Goal: Information Seeking & Learning: Learn about a topic

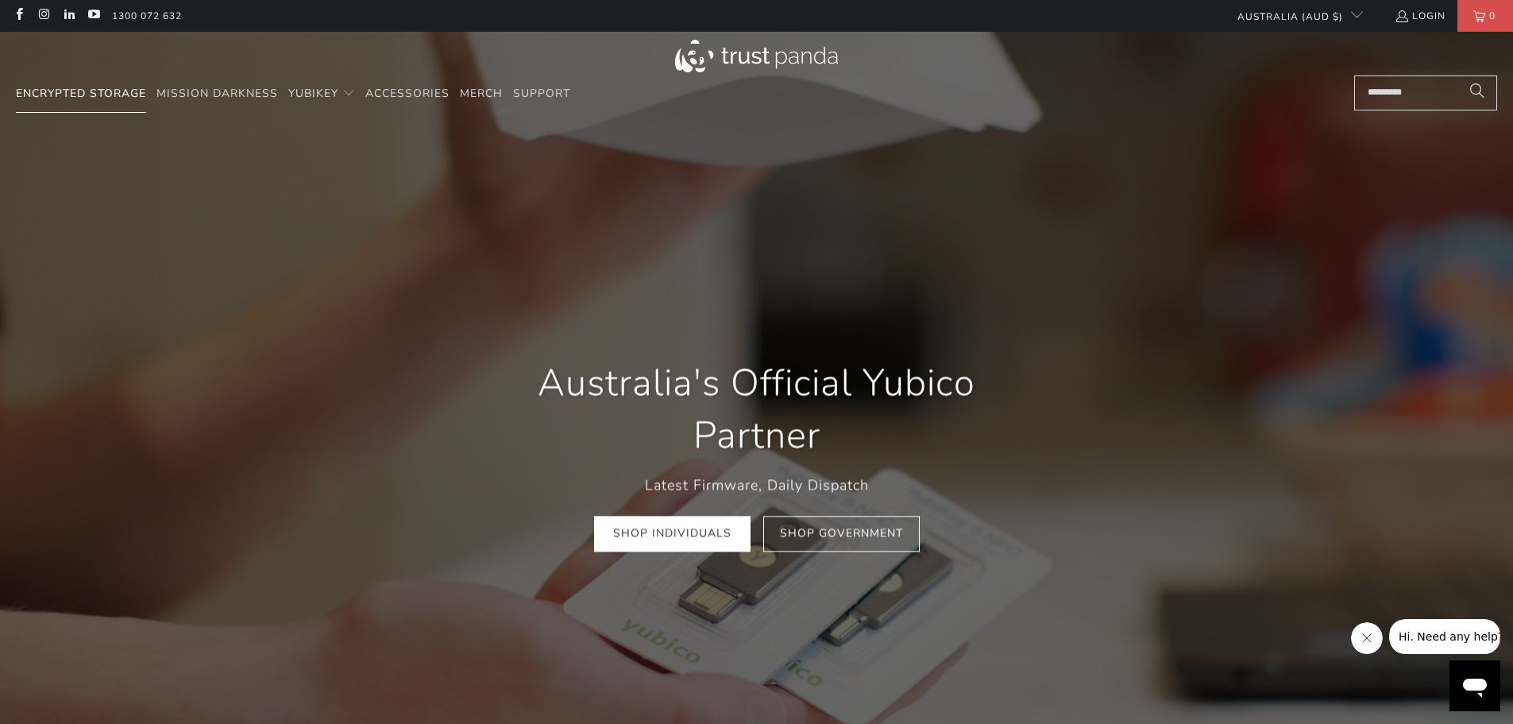
click at [83, 84] on link "Encrypted Storage" at bounding box center [81, 93] width 130 height 37
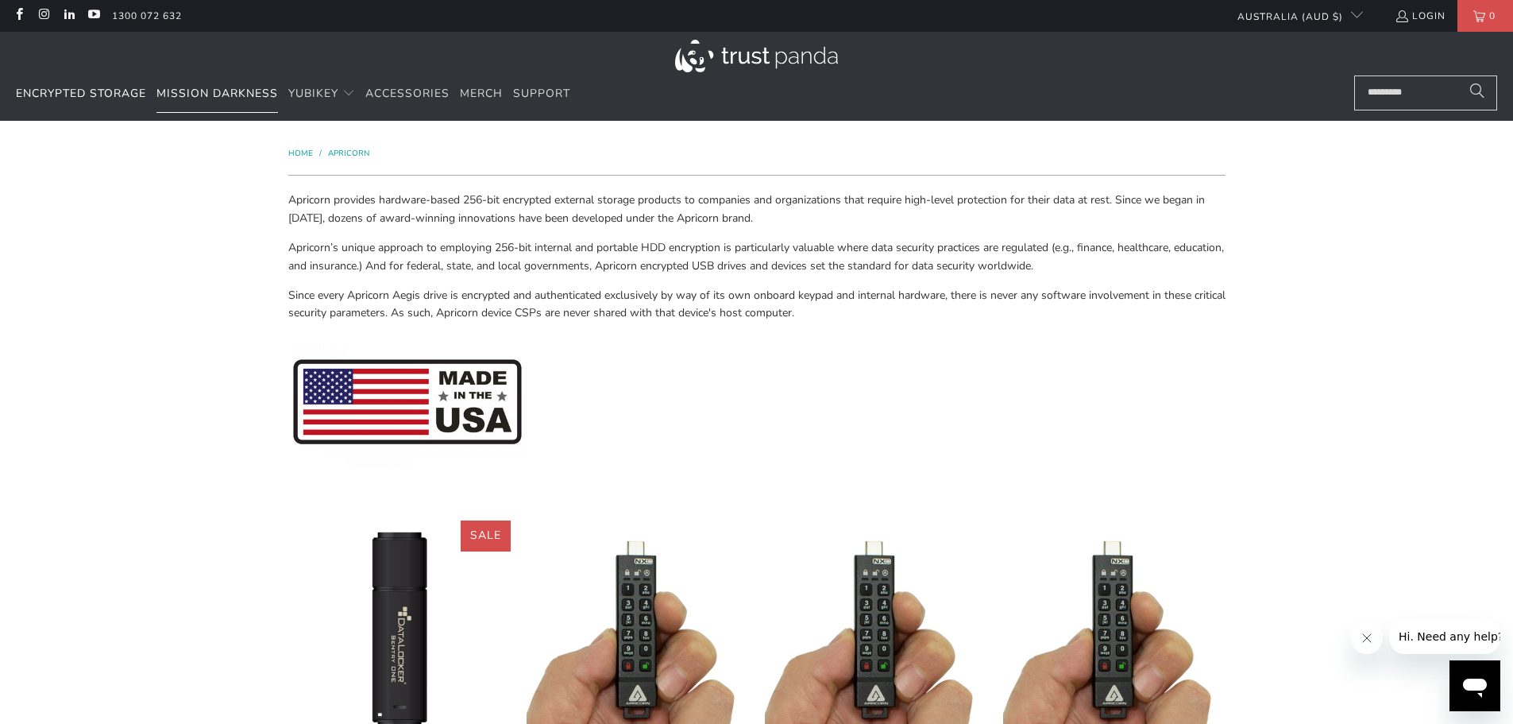
click at [180, 92] on span "Mission Darkness" at bounding box center [217, 93] width 122 height 15
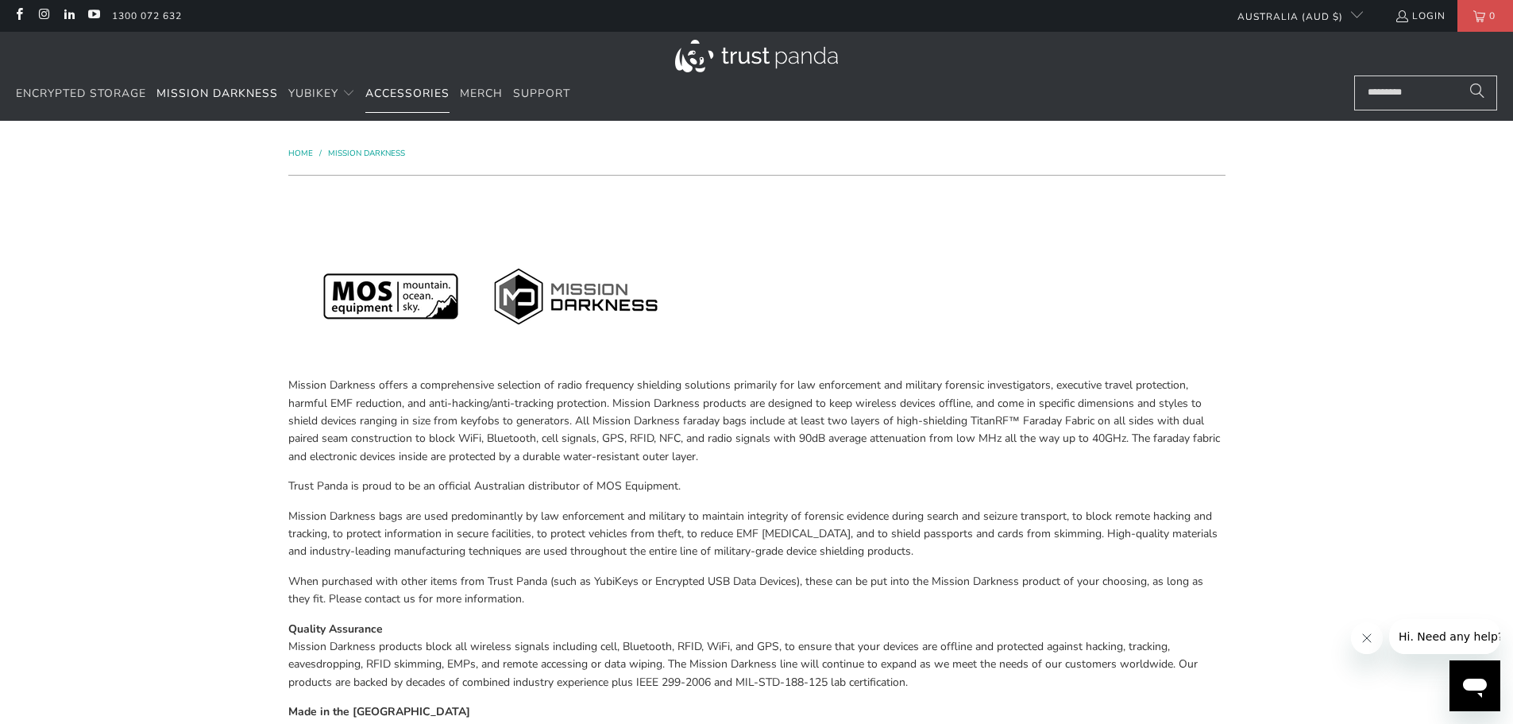
click at [393, 87] on span "Accessories" at bounding box center [407, 93] width 84 height 15
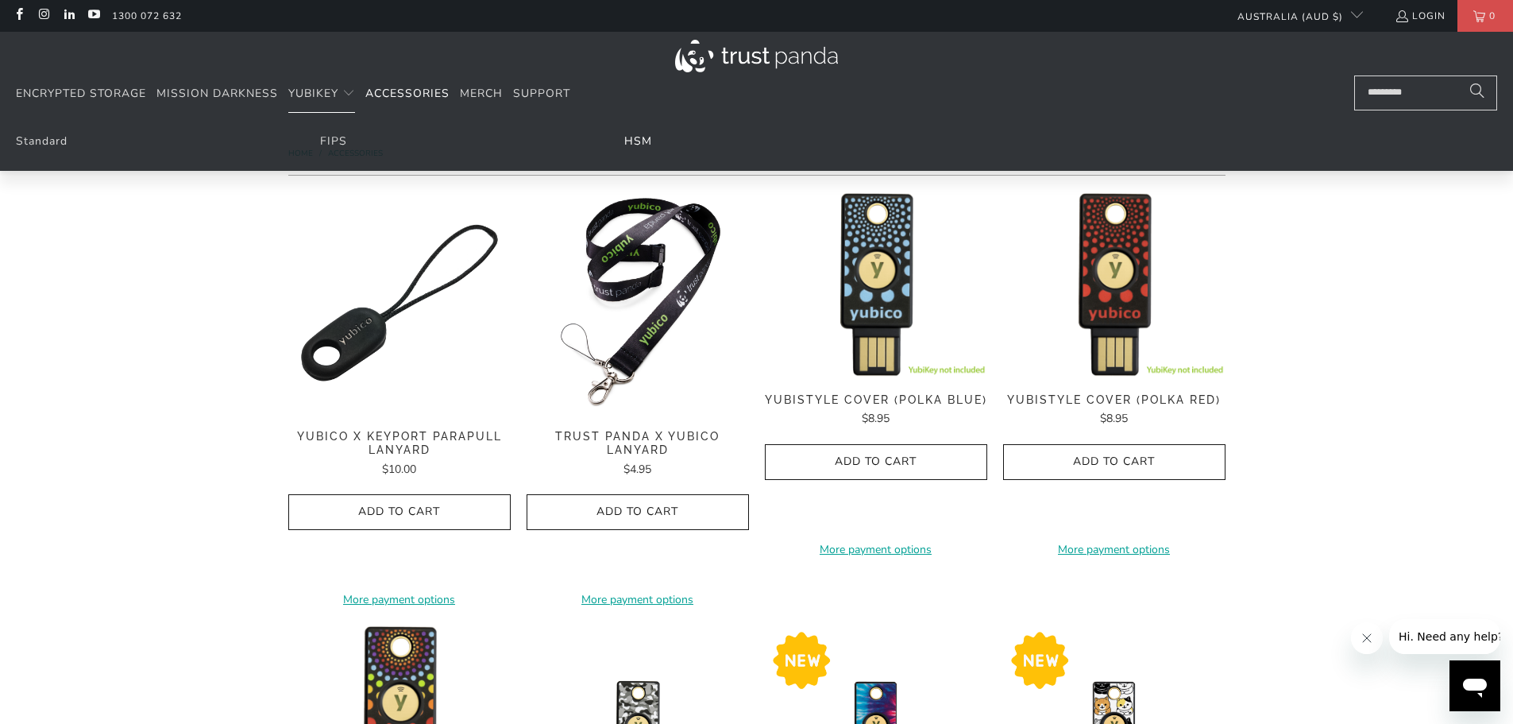
click at [638, 141] on link "HSM" at bounding box center [638, 140] width 28 height 15
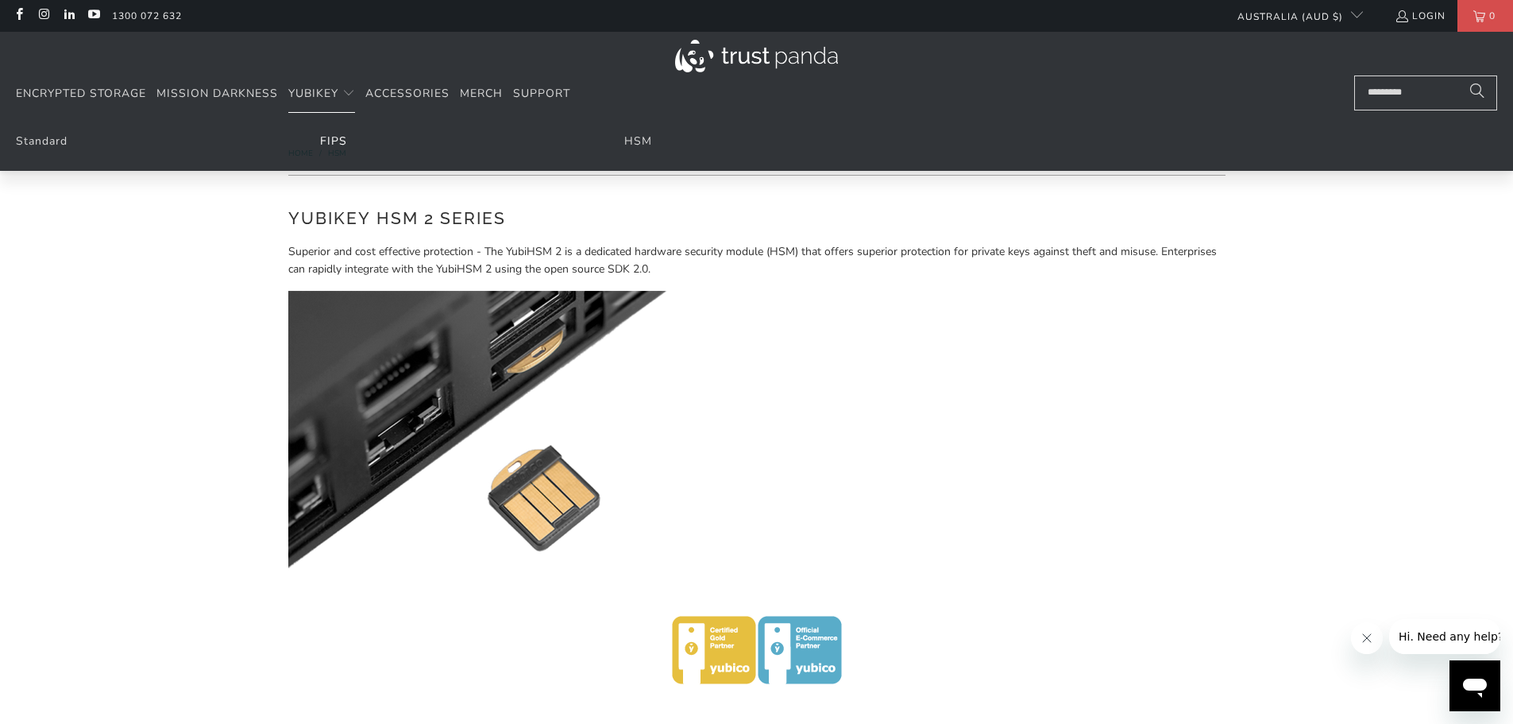
click at [332, 141] on link "FIPS" at bounding box center [333, 140] width 27 height 15
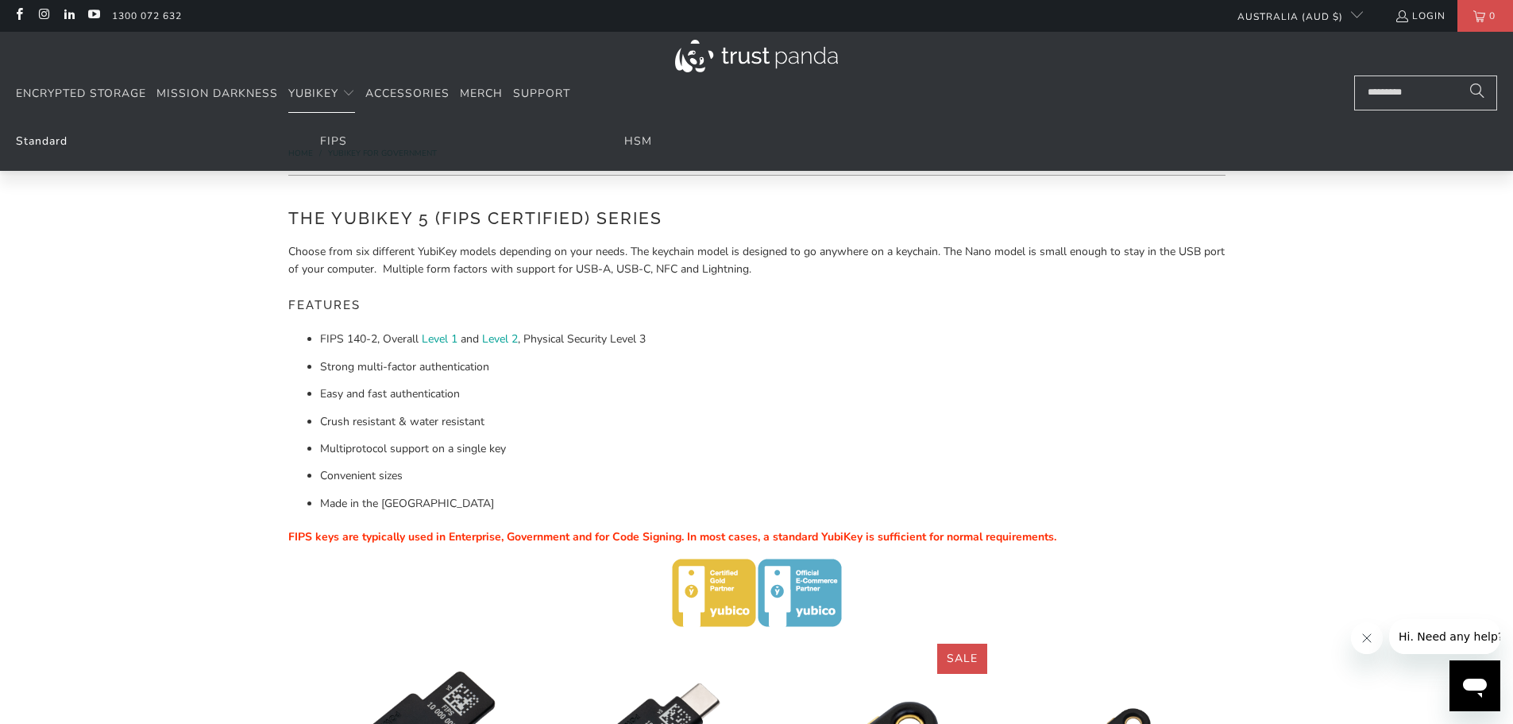
click at [41, 143] on link "Standard" at bounding box center [42, 140] width 52 height 15
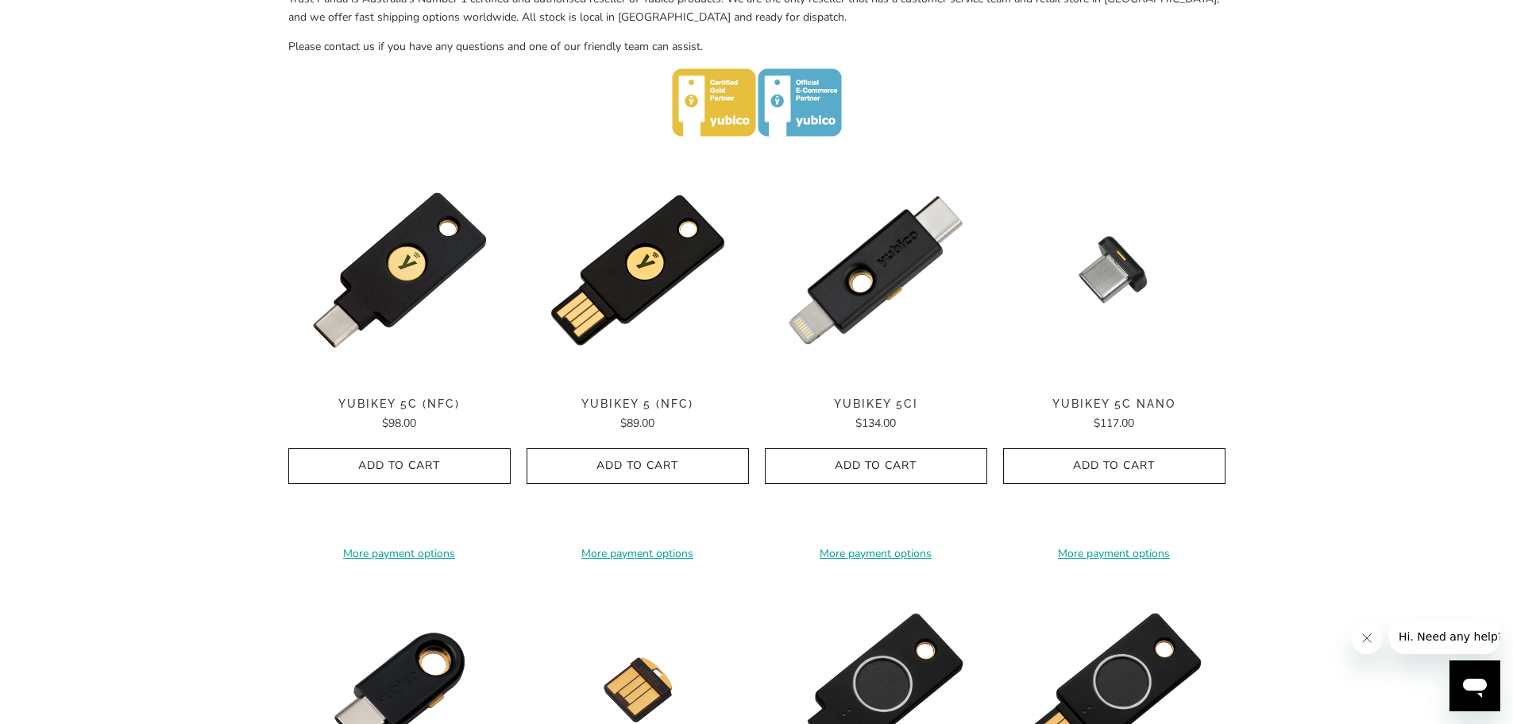
scroll to position [715, 0]
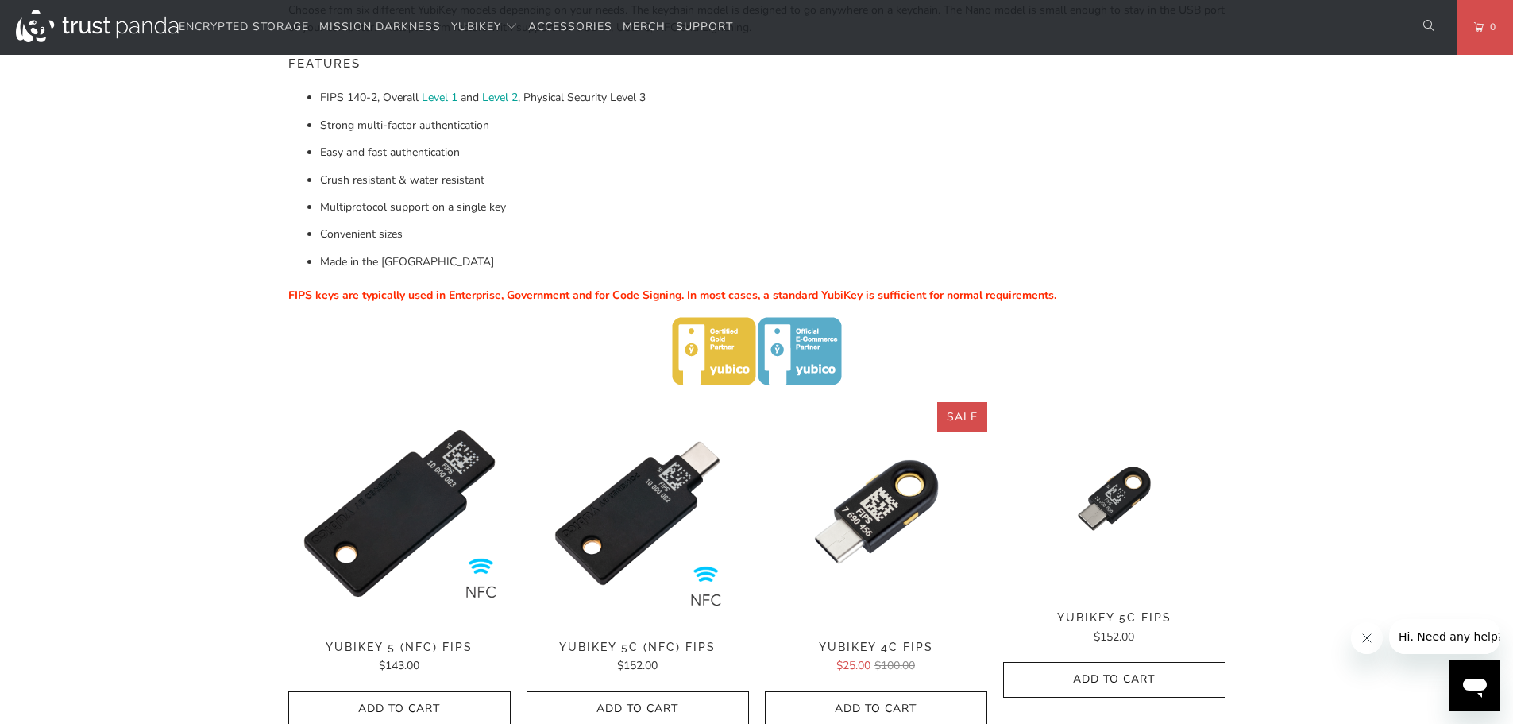
scroll to position [238, 0]
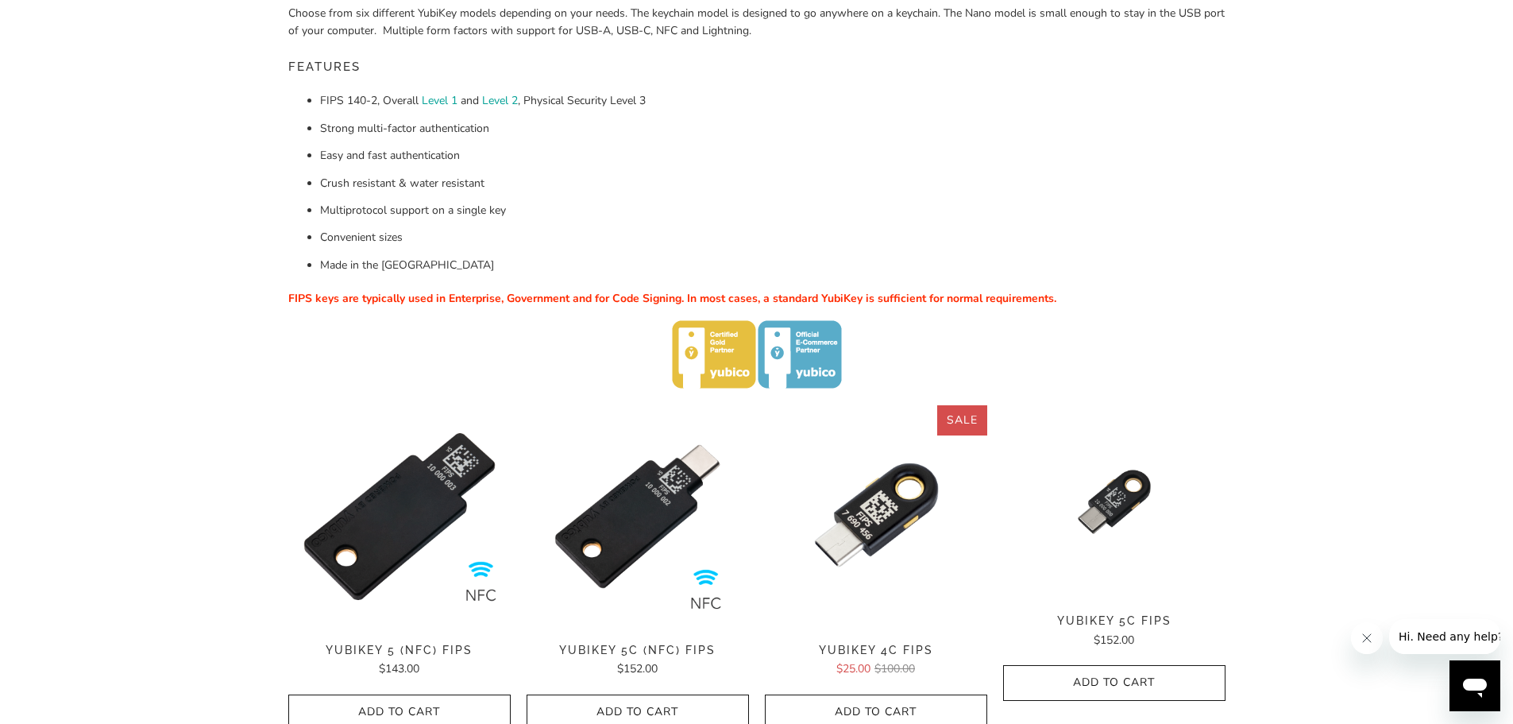
click at [157, 362] on div "Home / YubiKey for Government The YubiKey 5 (FIPS Certified) Series Choose from…" at bounding box center [756, 554] width 1513 height 1344
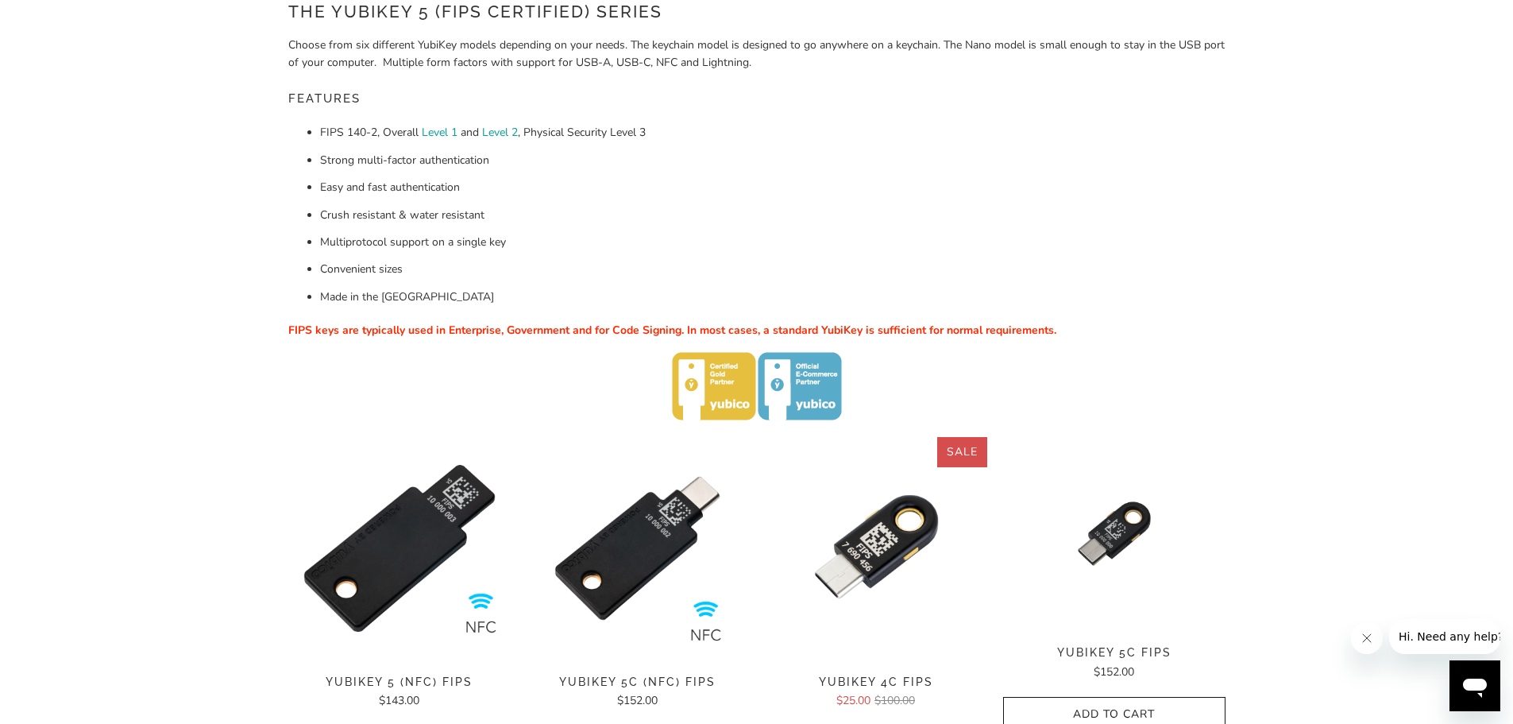
scroll to position [0, 0]
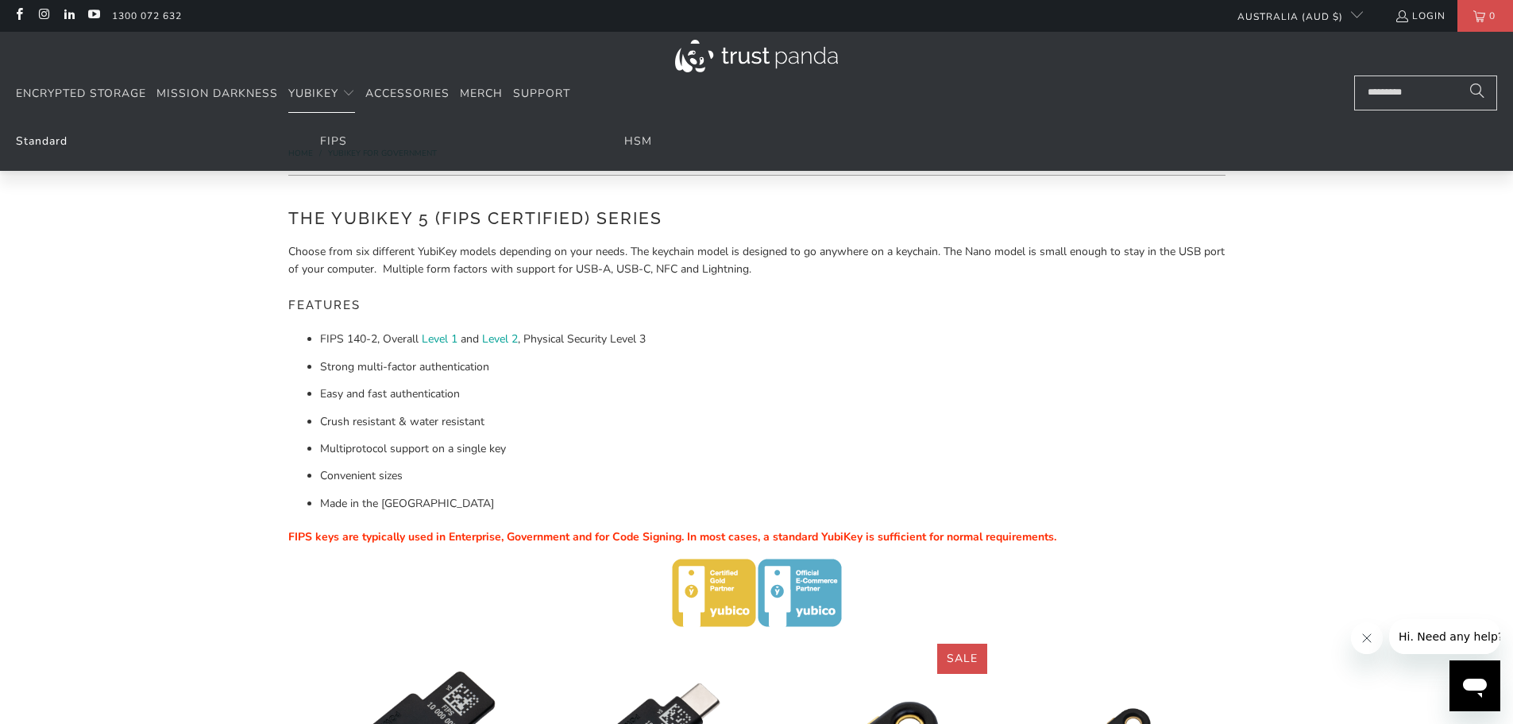
click at [44, 141] on link "Standard" at bounding box center [42, 140] width 52 height 15
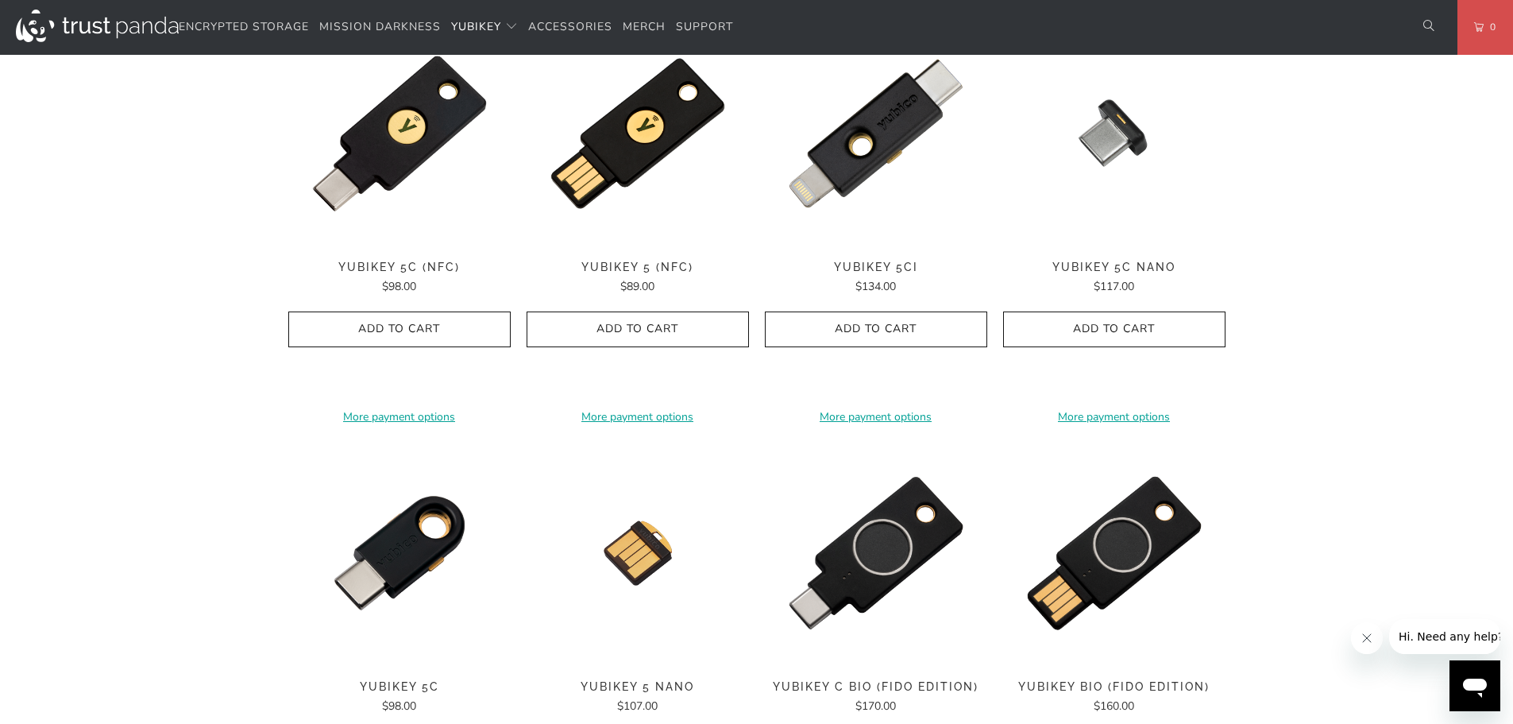
scroll to position [794, 0]
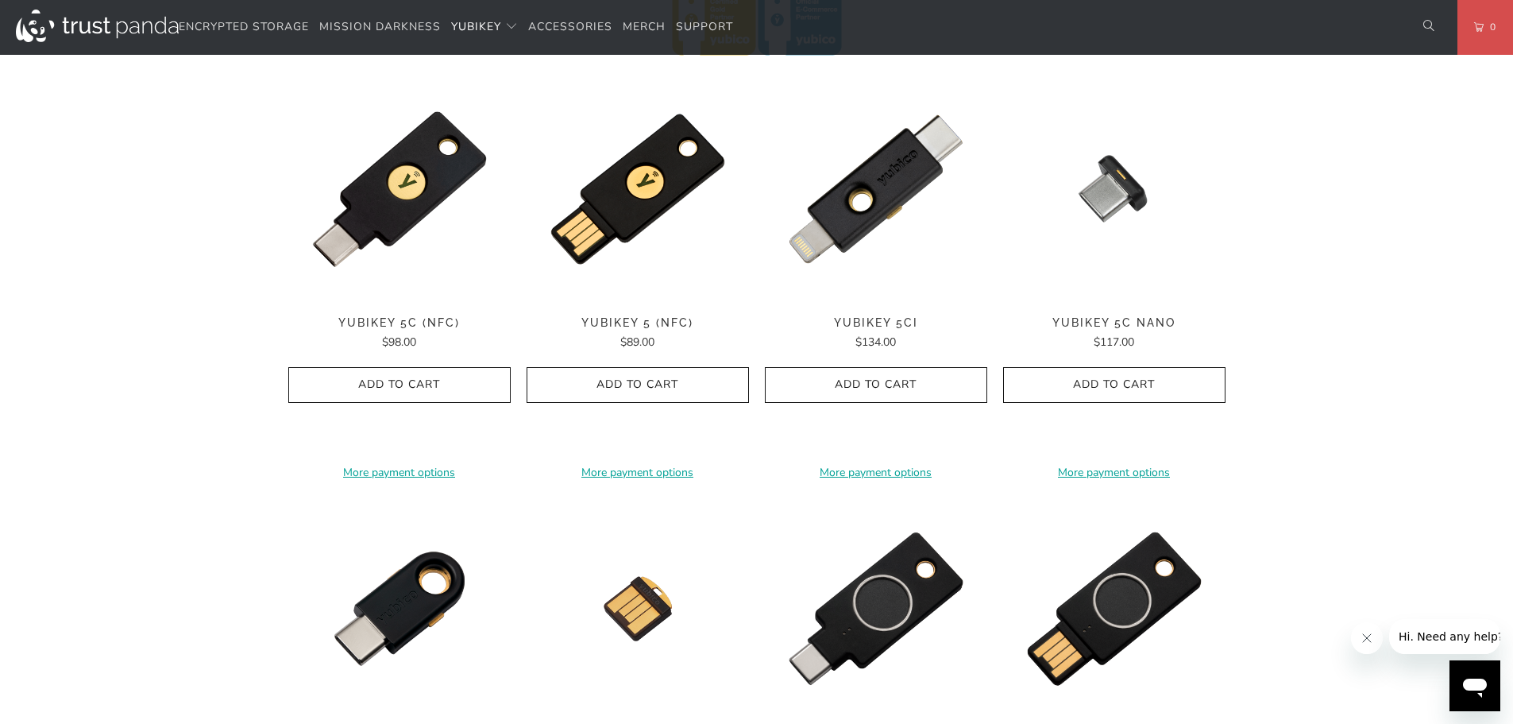
click at [145, 379] on div "Home / [PERSON_NAME] for Businesses and Professionals YubiKey 5 Series Multi-pr…" at bounding box center [756, 343] width 1513 height 2035
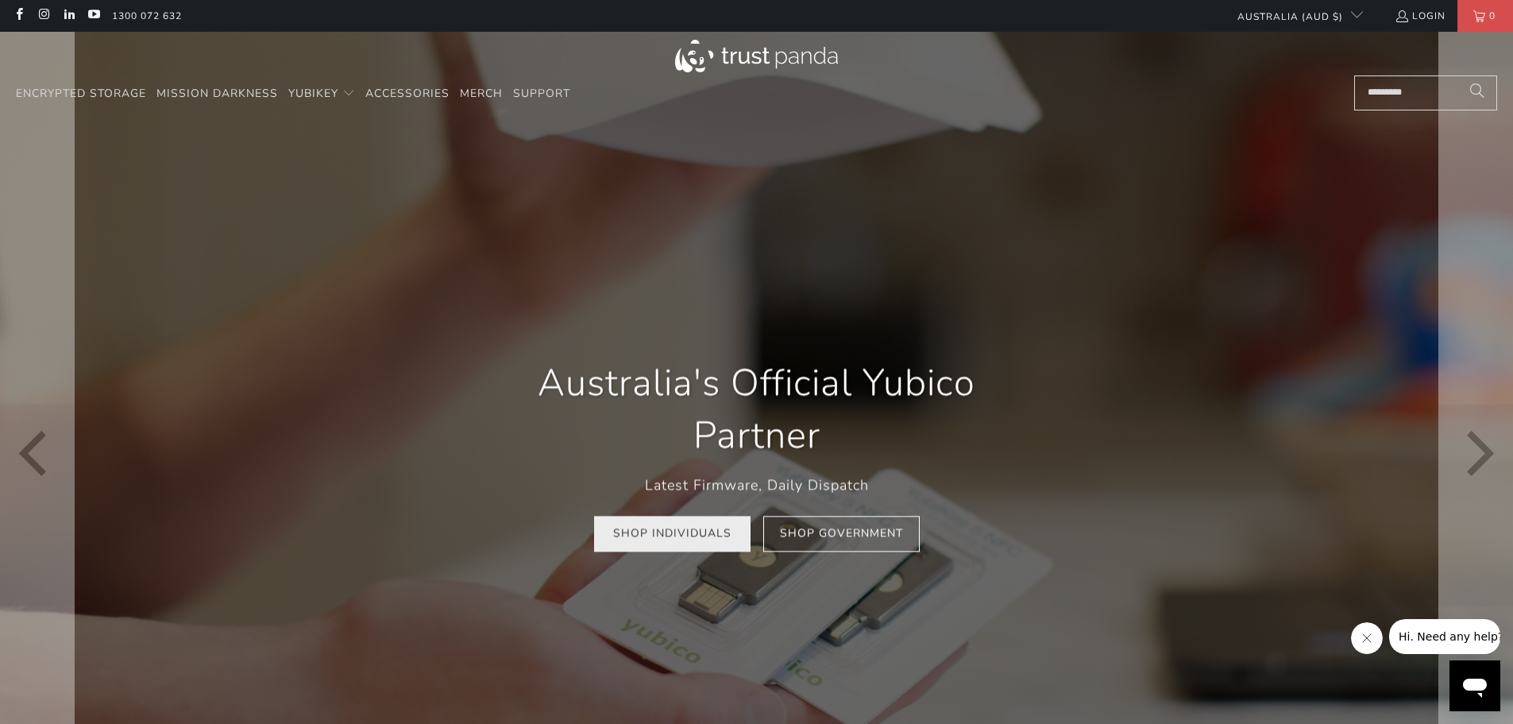
click at [665, 536] on link "Shop Individuals" at bounding box center [672, 534] width 156 height 36
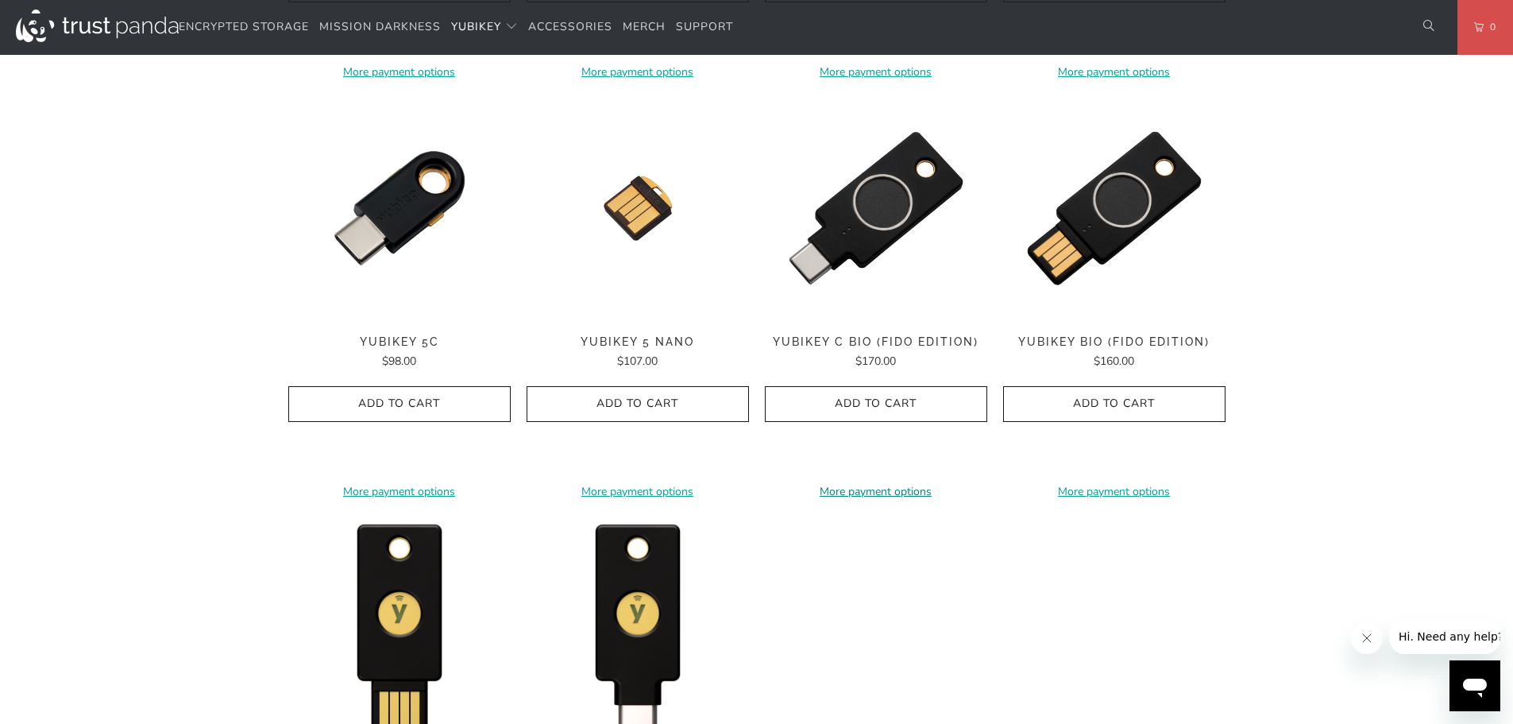
scroll to position [1191, 0]
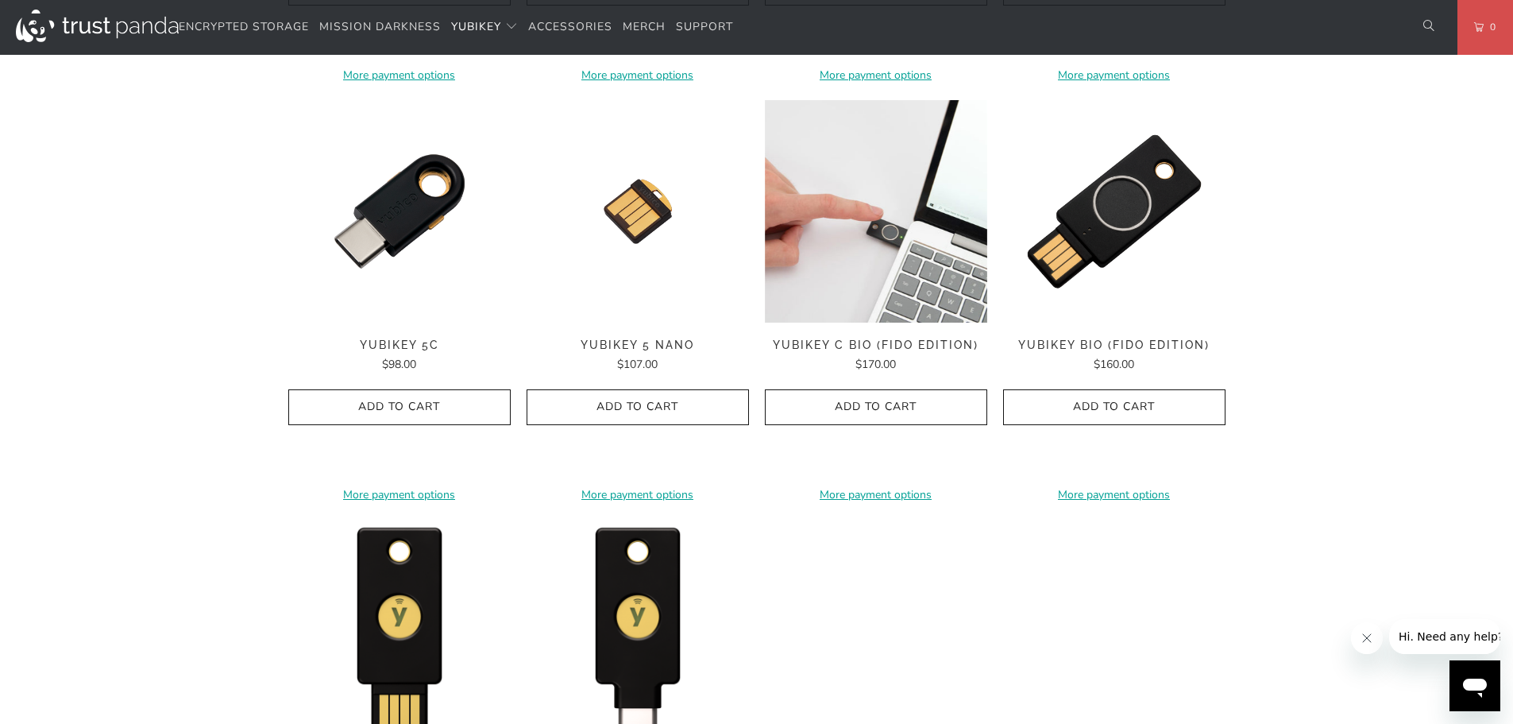
click at [903, 268] on img at bounding box center [876, 211] width 222 height 222
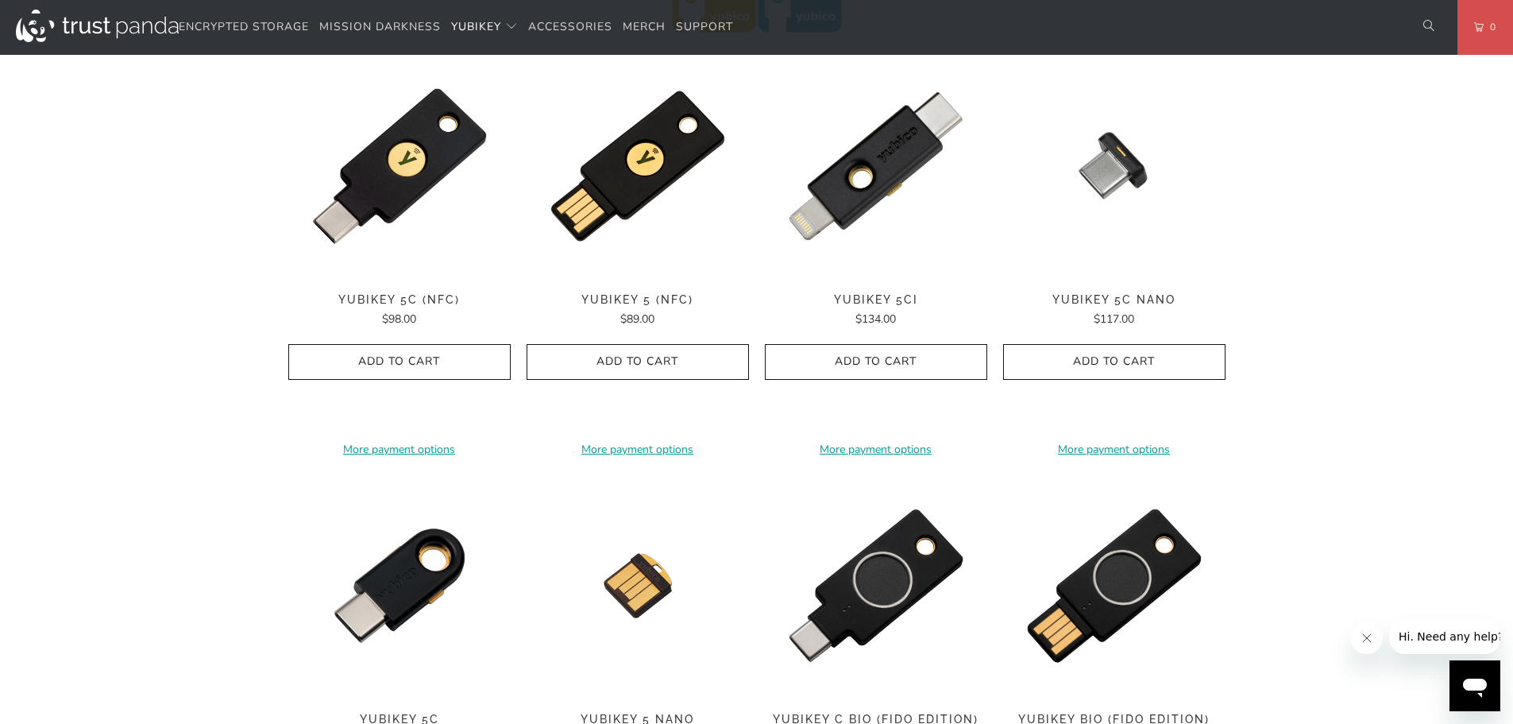
scroll to position [794, 0]
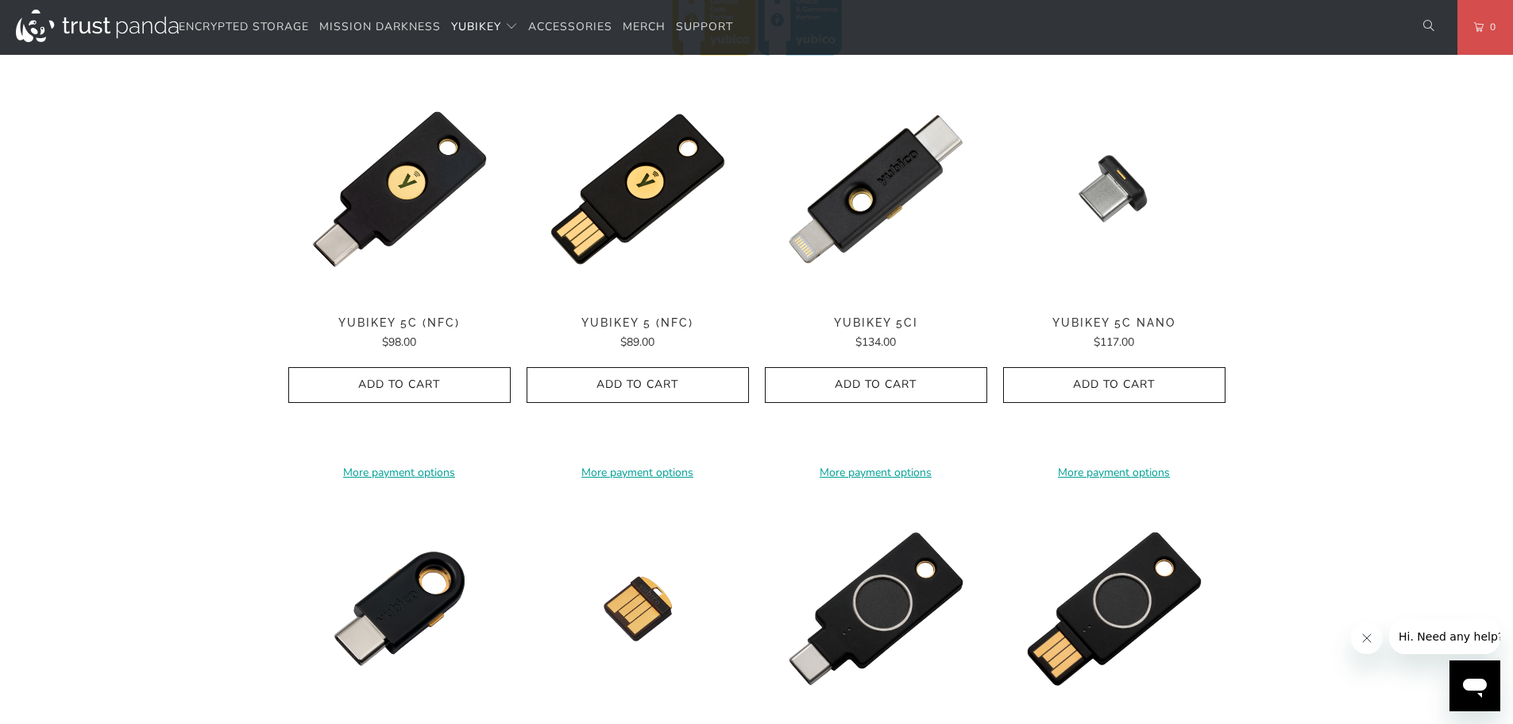
drag, startPoint x: 381, startPoint y: 213, endPoint x: 138, endPoint y: 343, distance: 275.7
click at [137, 343] on div "Home / [PERSON_NAME] for Businesses and Professionals YubiKey 5 Series Multi-pr…" at bounding box center [756, 343] width 1513 height 2035
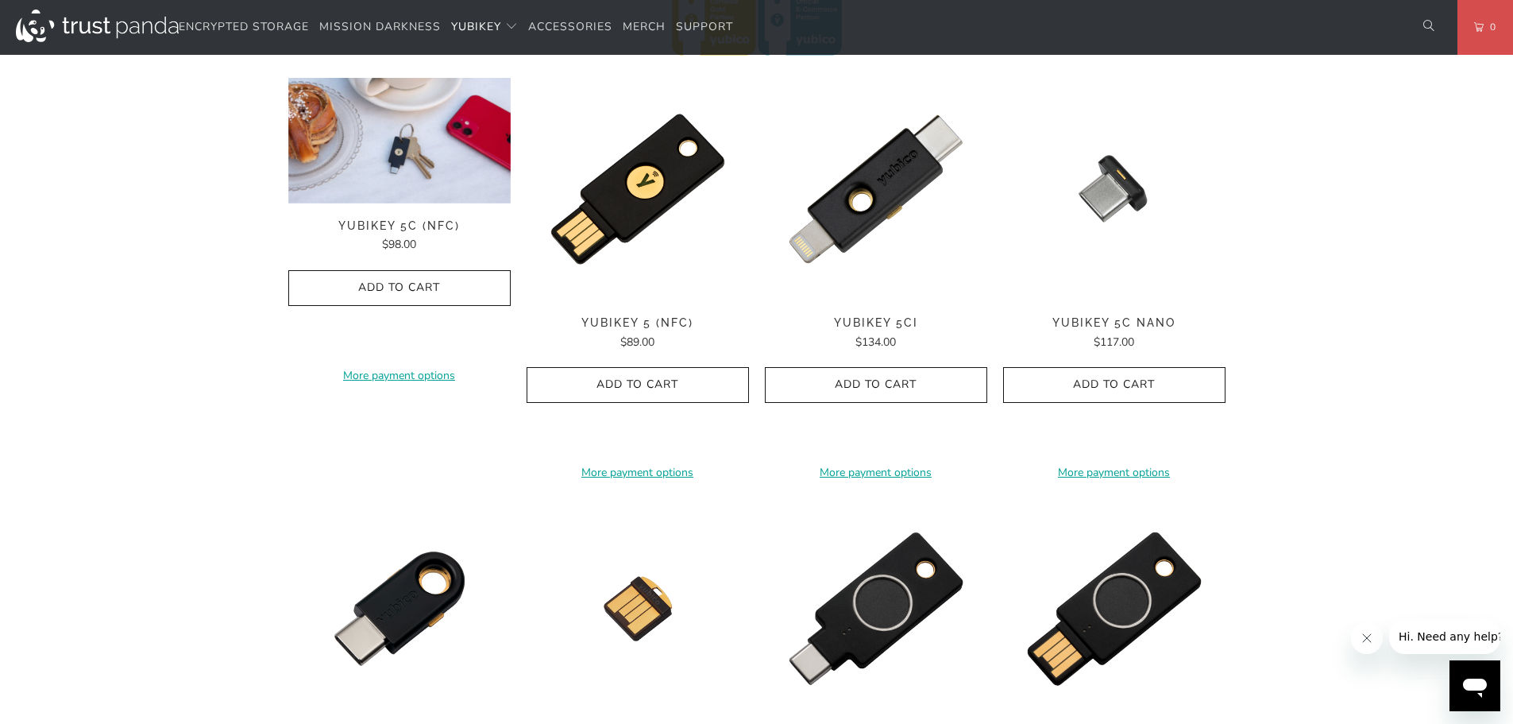
click at [394, 186] on img at bounding box center [399, 140] width 222 height 125
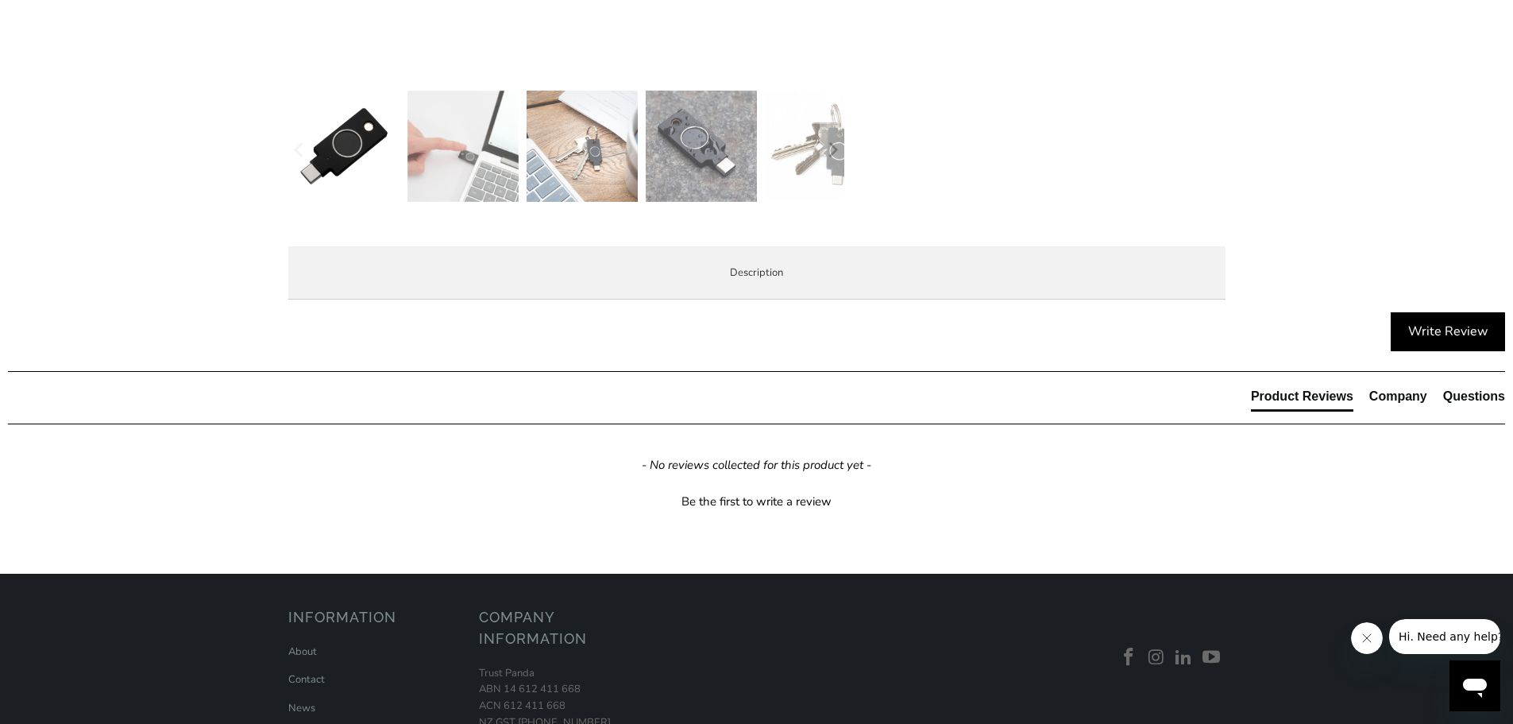
scroll to position [635, 0]
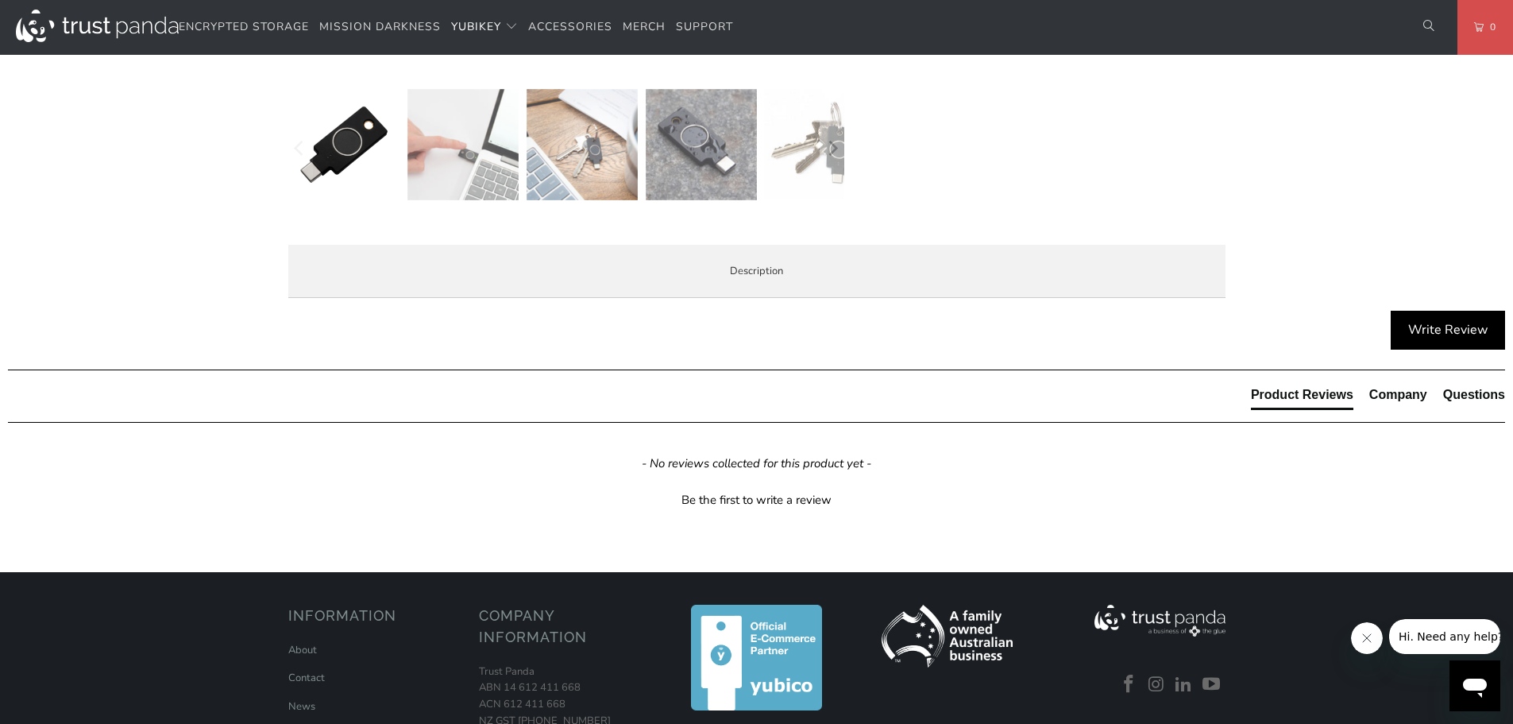
click at [0, 0] on span "Specifications" at bounding box center [0, 0] width 0 height 0
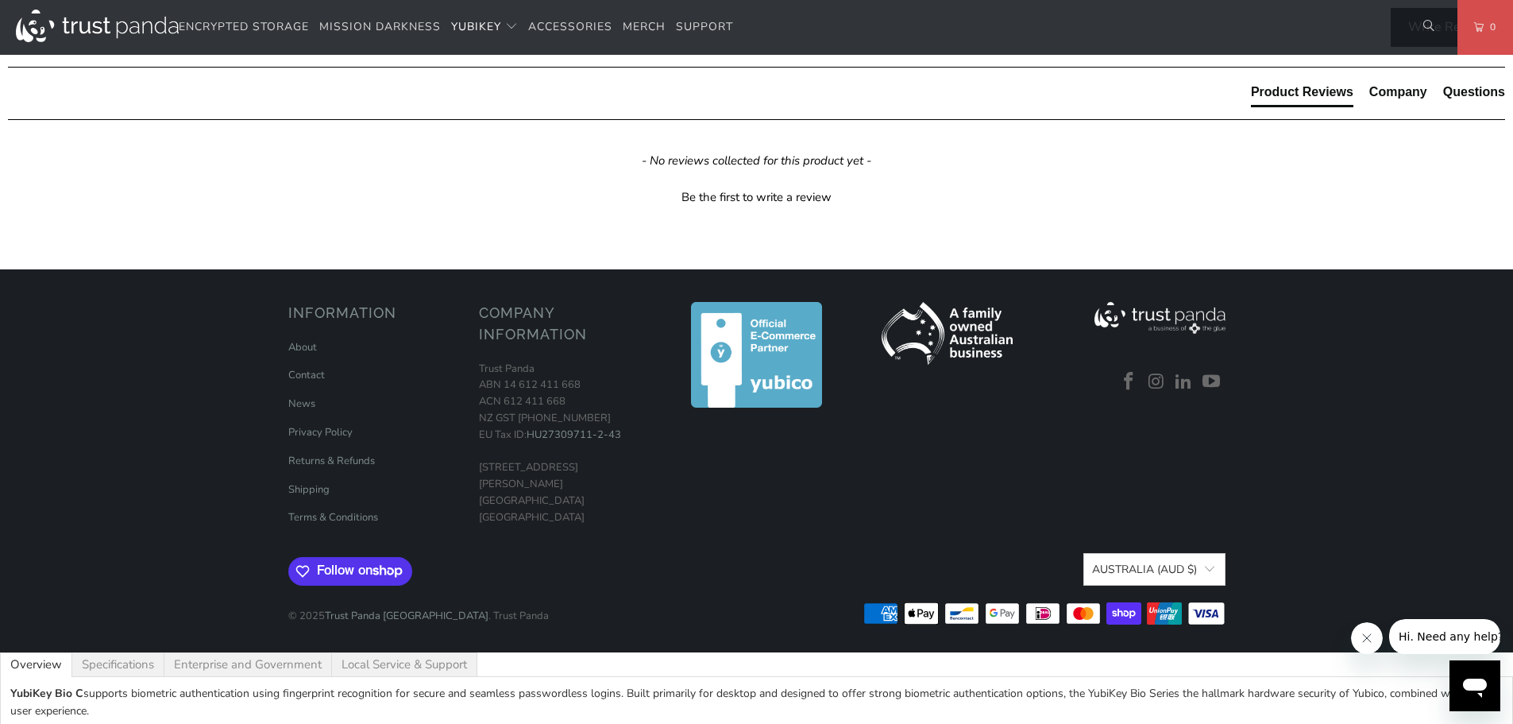
scroll to position [953, 0]
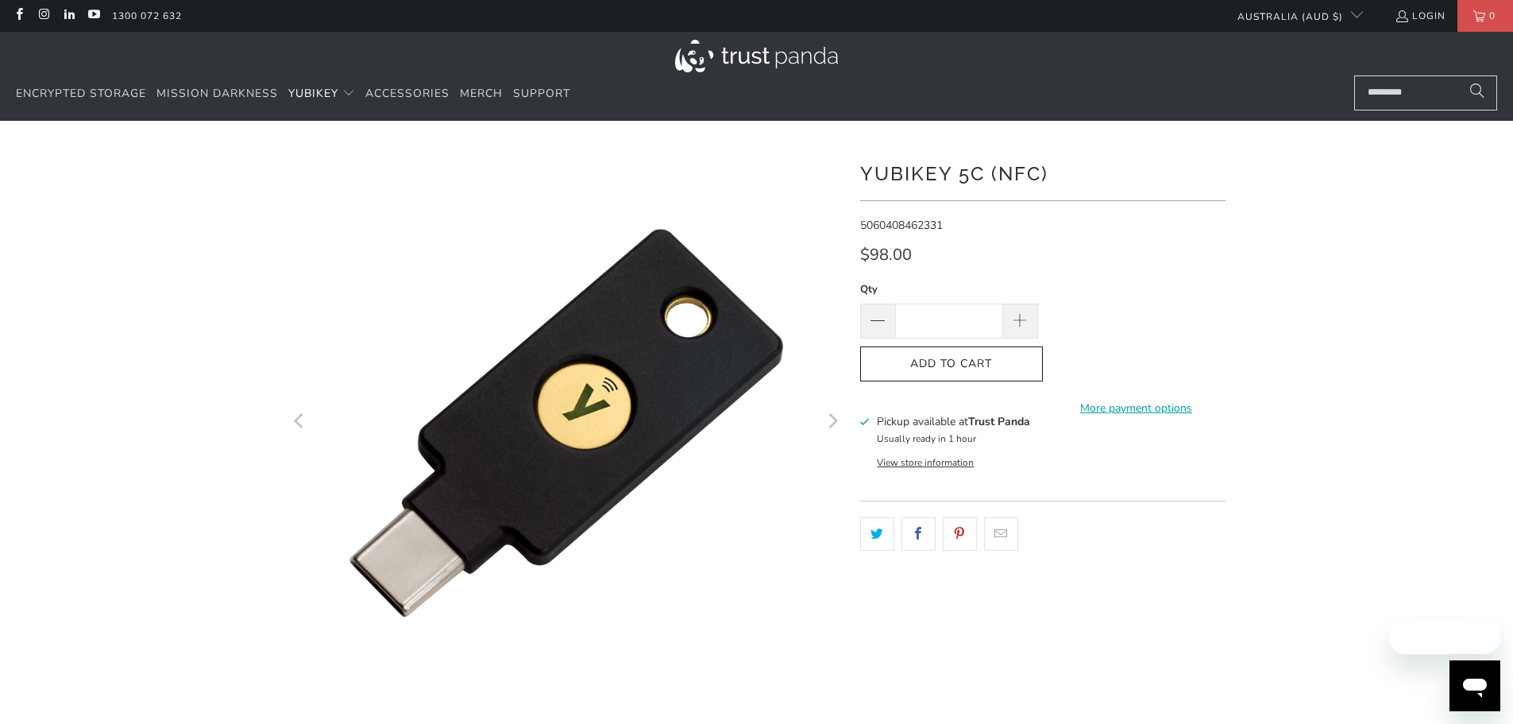
scroll to position [318, 0]
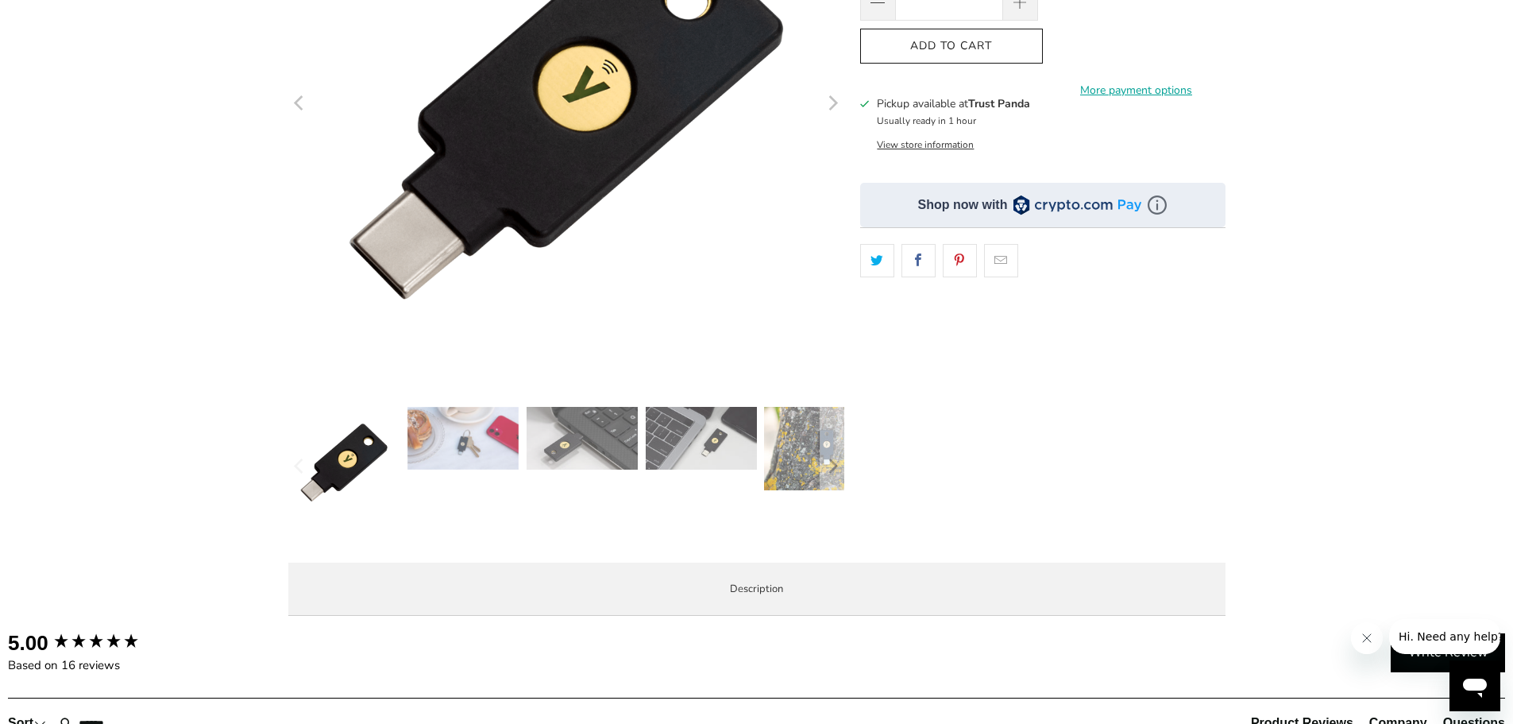
click at [0, 0] on span "Specifications" at bounding box center [0, 0] width 0 height 0
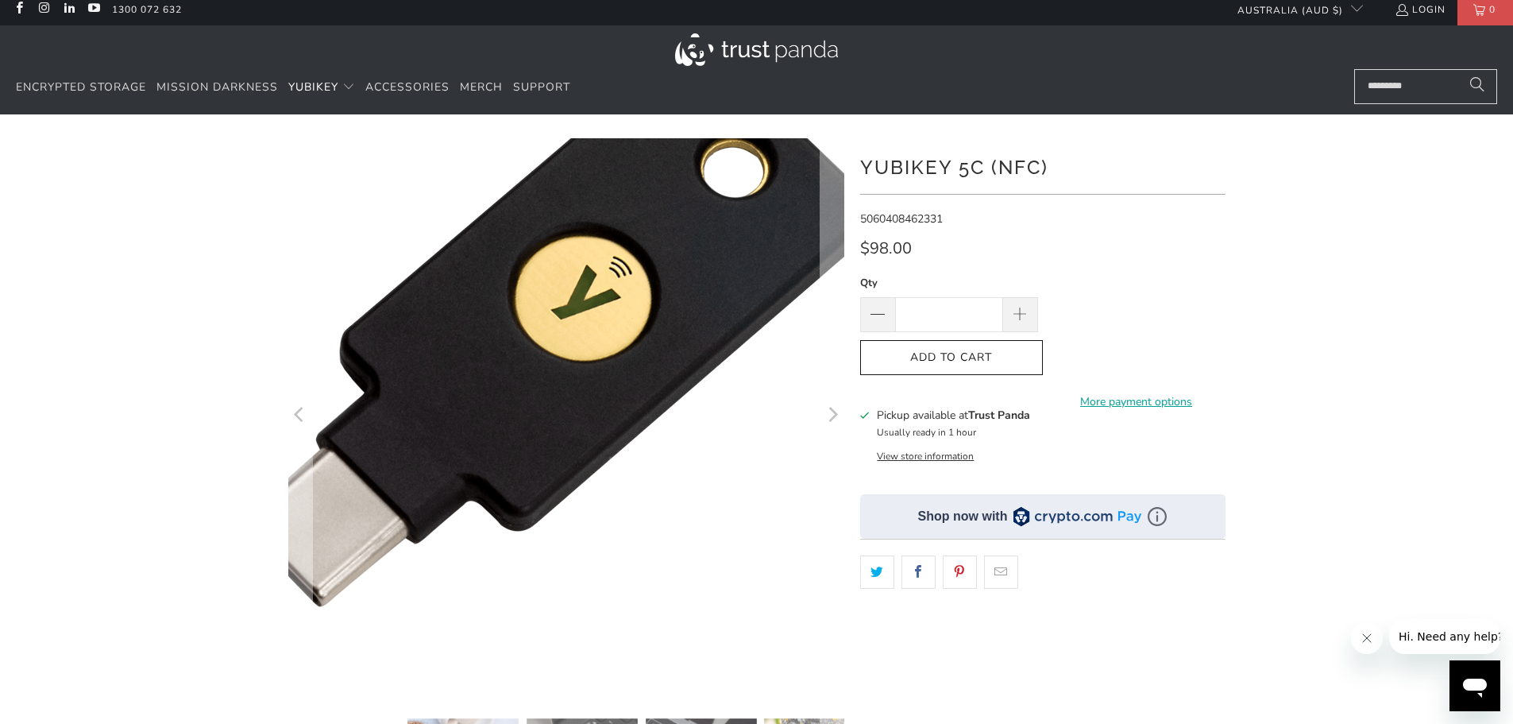
scroll to position [0, 0]
